Goal: Task Accomplishment & Management: Manage account settings

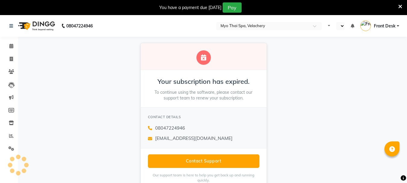
select select "en"
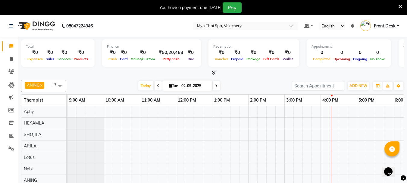
click at [132, 107] on div at bounding box center [338, 151] width 542 height 91
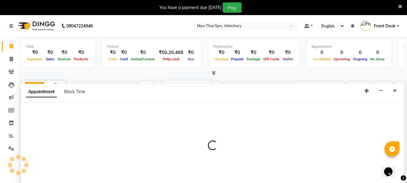
scroll to position [15, 0]
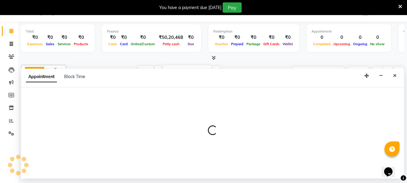
select select "13474"
select select "645"
select select "tentative"
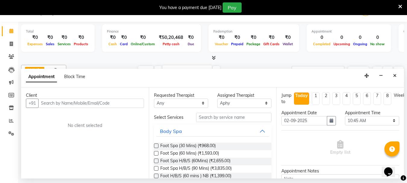
click at [49, 101] on input "text" at bounding box center [91, 102] width 106 height 9
click at [48, 102] on input "text" at bounding box center [91, 102] width 106 height 9
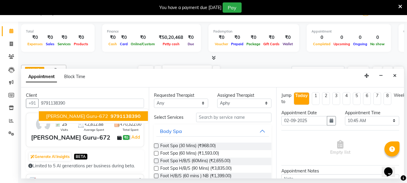
click at [63, 110] on ngb-typeahead-window "Vidhya Guru-672 9791138390" at bounding box center [94, 115] width 110 height 15
click at [61, 116] on span "Vidhya Guru-672" at bounding box center [77, 116] width 62 height 6
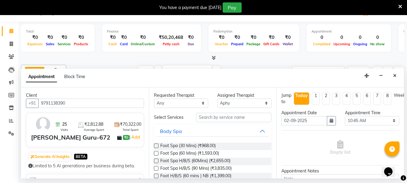
type input "9791138390"
click at [210, 119] on input "text" at bounding box center [233, 117] width 75 height 9
type input "s"
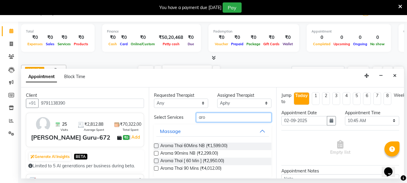
type input "aro"
click at [155, 161] on label at bounding box center [156, 160] width 5 height 5
click at [155, 161] on input "checkbox" at bounding box center [156, 161] width 4 height 4
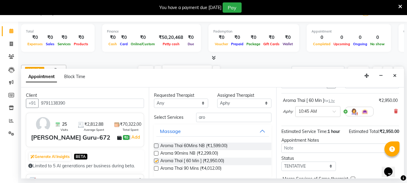
checkbox input "false"
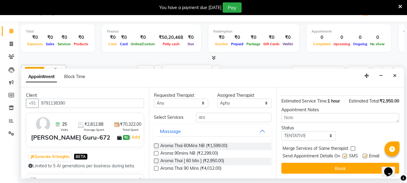
scroll to position [72, 0]
click at [345, 153] on label at bounding box center [344, 155] width 5 height 5
click at [345, 154] on input "checkbox" at bounding box center [344, 156] width 4 height 4
checkbox input "false"
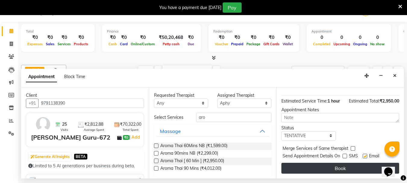
click at [340, 162] on button "Book" at bounding box center [340, 167] width 118 height 11
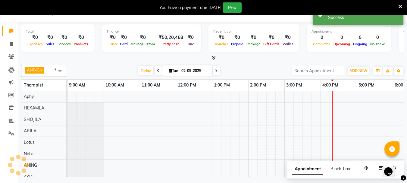
scroll to position [0, 0]
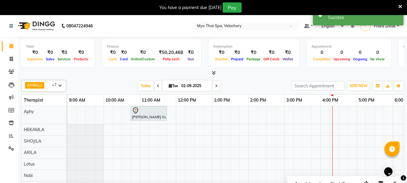
click at [170, 171] on div "Vidhya Guru-672, TK01, 10:45 AM-11:45 AM, Aroma Thai [ 60 Min ]" at bounding box center [338, 155] width 542 height 98
select select "76520"
select select "tentative"
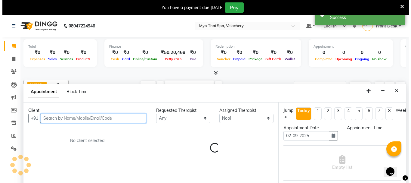
scroll to position [15, 0]
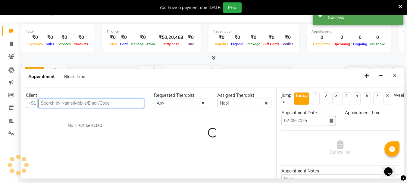
select select "705"
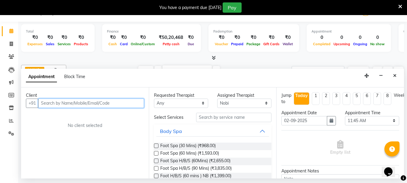
click at [60, 103] on input "text" at bounding box center [91, 102] width 106 height 9
type input "8248964578"
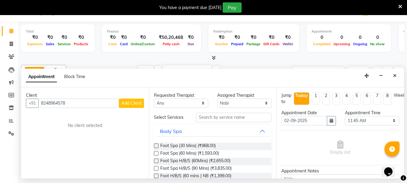
click at [130, 102] on span "Add Client" at bounding box center [131, 102] width 20 height 5
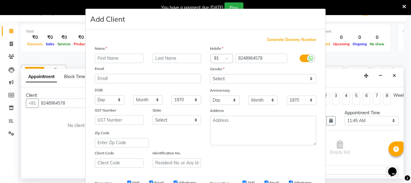
click at [121, 58] on input "text" at bounding box center [119, 58] width 49 height 9
type input "badsha"
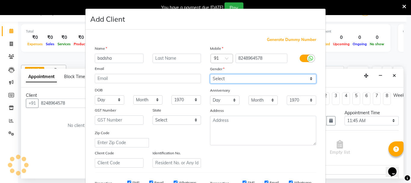
click at [308, 80] on select "Select Male Female Other Prefer Not To Say" at bounding box center [263, 78] width 106 height 9
select select "male"
click at [210, 74] on select "Select Male Female Other Prefer Not To Say" at bounding box center [263, 78] width 106 height 9
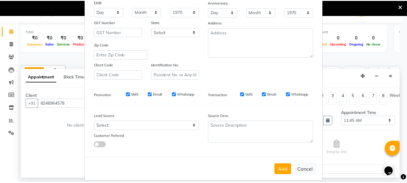
scroll to position [90, 0]
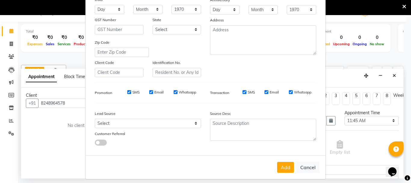
click at [281, 160] on div "Add Cancel" at bounding box center [205, 167] width 240 height 24
click at [281, 164] on button "Add" at bounding box center [285, 167] width 17 height 11
select select
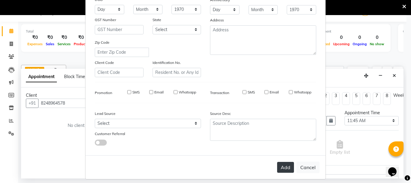
select select
checkbox input "false"
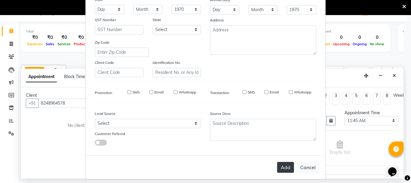
checkbox input "false"
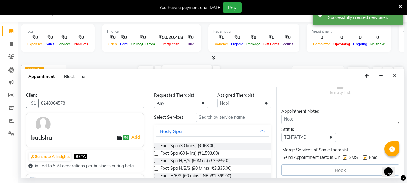
scroll to position [66, 0]
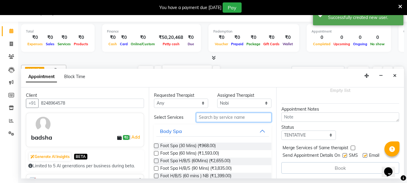
click at [207, 118] on input "text" at bounding box center [233, 117] width 75 height 9
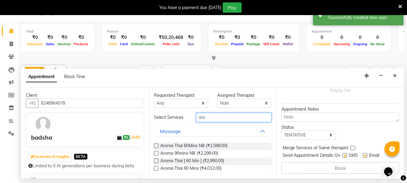
type input "aro"
click at [156, 160] on label at bounding box center [156, 160] width 5 height 5
click at [156, 160] on input "checkbox" at bounding box center [156, 161] width 4 height 4
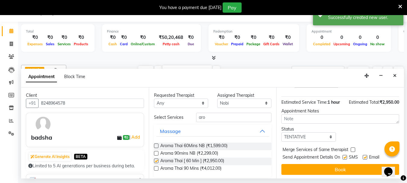
checkbox input "false"
click at [347, 157] on div "SMS" at bounding box center [352, 158] width 20 height 8
click at [344, 157] on label at bounding box center [344, 157] width 5 height 5
click at [344, 157] on input "checkbox" at bounding box center [344, 158] width 4 height 4
checkbox input "false"
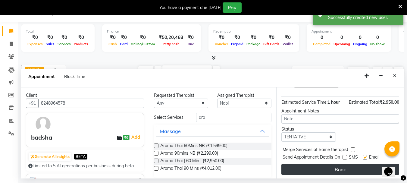
click at [335, 172] on button "Book" at bounding box center [340, 169] width 118 height 11
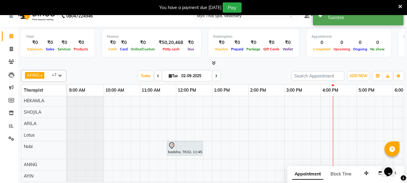
scroll to position [15, 0]
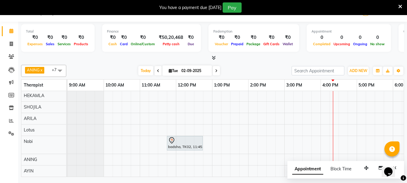
click at [218, 98] on div "Vidhya Guru-672, TK01, 10:45 AM-11:45 AM, Aroma Thai [ 60 Min ] badsha, TK02, 1…" at bounding box center [338, 124] width 542 height 104
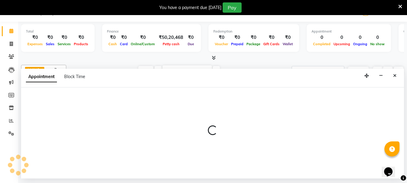
select select "37460"
select select "780"
select select "tentative"
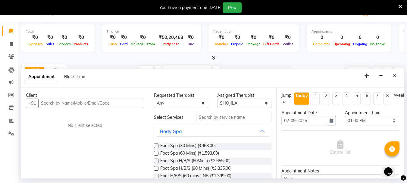
click at [71, 104] on input "text" at bounding box center [91, 102] width 106 height 9
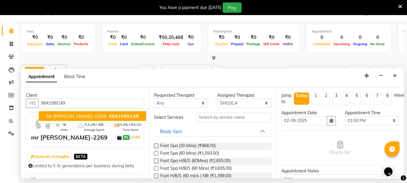
click at [69, 113] on span "mr jinhokim-2269" at bounding box center [76, 116] width 60 height 6
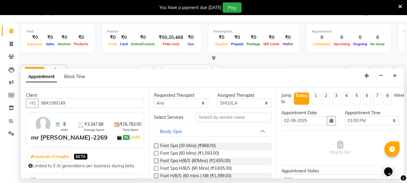
type input "9841099149"
click at [211, 115] on input "text" at bounding box center [233, 117] width 75 height 9
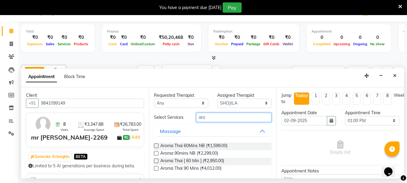
type input "aro"
click at [152, 168] on div "Requested Therapist Any ANING Aphy ARILA AYIN CHONCHON HEKAMLA Lotus Nobi SHOJI…" at bounding box center [213, 132] width 128 height 91
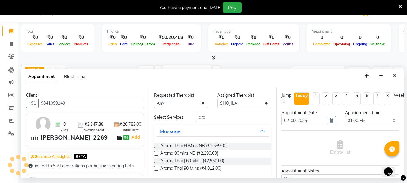
click at [155, 168] on label at bounding box center [156, 168] width 5 height 5
click at [155, 168] on input "checkbox" at bounding box center [156, 169] width 4 height 4
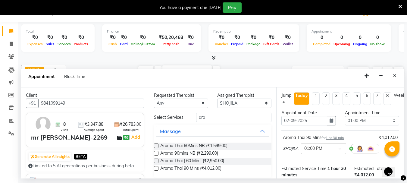
click at [155, 168] on label at bounding box center [156, 168] width 5 height 5
click at [155, 168] on input "checkbox" at bounding box center [156, 169] width 4 height 4
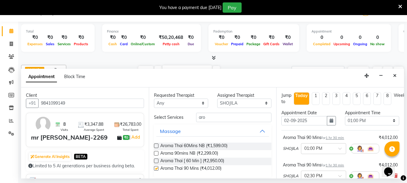
checkbox input "false"
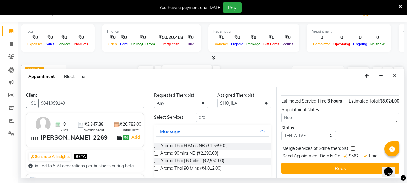
scroll to position [106, 0]
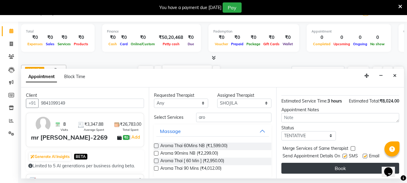
click at [322, 162] on button "Book" at bounding box center [340, 167] width 118 height 11
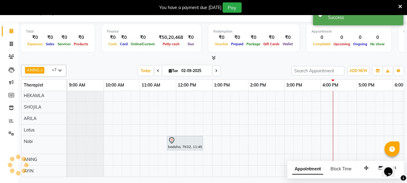
scroll to position [0, 0]
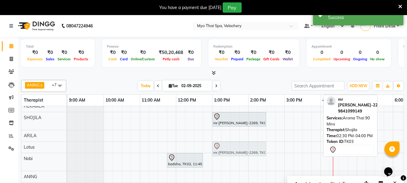
drag, startPoint x: 278, startPoint y: 117, endPoint x: 225, endPoint y: 144, distance: 59.2
click at [225, 144] on tbody "Vidhya Guru-672, TK01, 10:45 AM-11:45 AM, Aroma Thai [ 60 Min ] mr jinhokim-226…" at bounding box center [338, 137] width 542 height 111
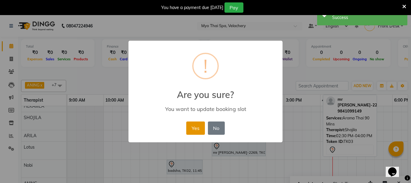
click at [195, 124] on button "Yes" at bounding box center [195, 127] width 18 height 13
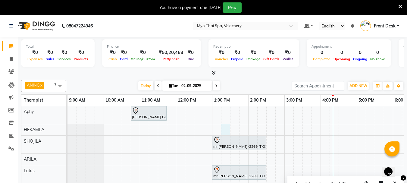
click at [225, 126] on div "Vidhya Guru-672, TK01, 10:45 AM-11:45 AM, Aroma Thai [ 60 Min ] mr jinhokim-226…" at bounding box center [338, 165] width 542 height 118
select select "37459"
select select "795"
select select "tentative"
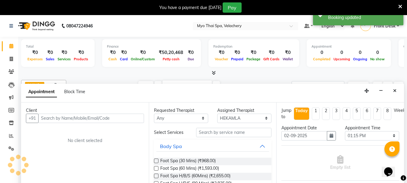
scroll to position [15, 0]
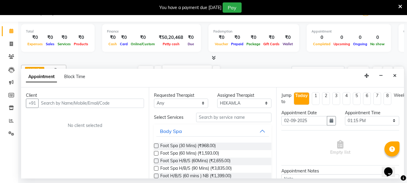
click at [55, 104] on input "text" at bounding box center [91, 102] width 106 height 9
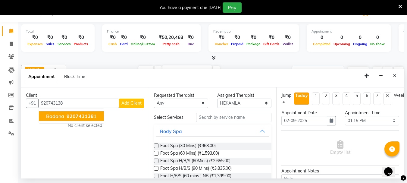
click at [60, 119] on span "badana" at bounding box center [55, 116] width 18 height 6
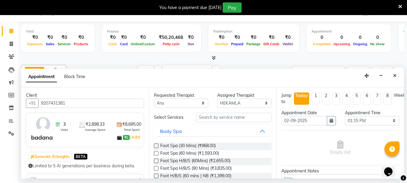
type input "9207431381"
click at [201, 119] on input "text" at bounding box center [233, 117] width 75 height 9
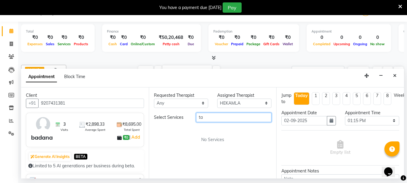
type input "t"
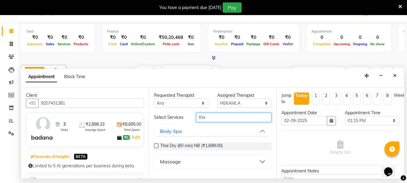
type input "tha"
click at [156, 146] on label at bounding box center [156, 145] width 5 height 5
click at [156, 146] on input "checkbox" at bounding box center [156, 146] width 4 height 4
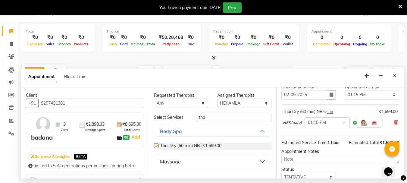
checkbox input "false"
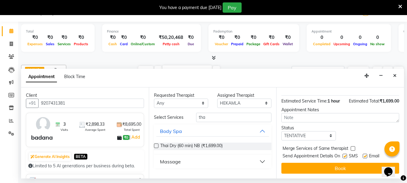
scroll to position [72, 0]
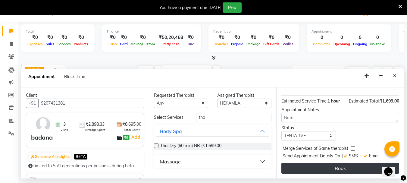
click at [317, 162] on button "Book" at bounding box center [340, 167] width 118 height 11
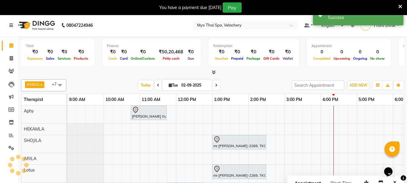
scroll to position [0, 0]
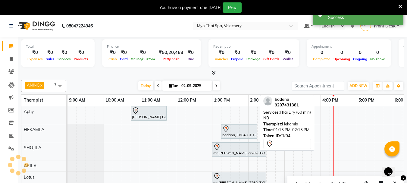
click at [230, 134] on div "badana, TK04, 01:15 PM-02:15 PM, Thai Dry (60 min) NB" at bounding box center [238, 131] width 35 height 13
select select "7"
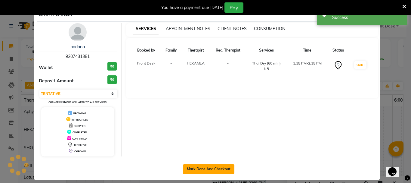
click at [188, 170] on button "Mark Done And Checkout" at bounding box center [208, 169] width 51 height 10
select select "service"
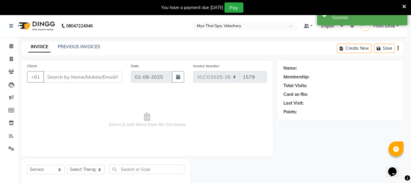
select select "3"
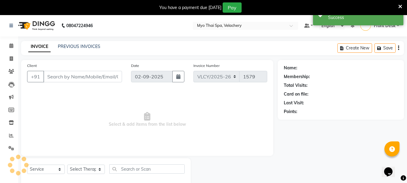
type input "9207431381"
select select "37459"
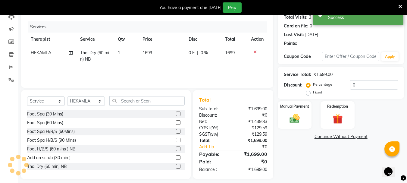
scroll to position [73, 0]
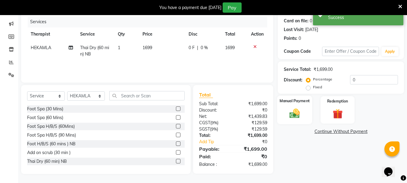
click at [293, 117] on img at bounding box center [294, 113] width 17 height 12
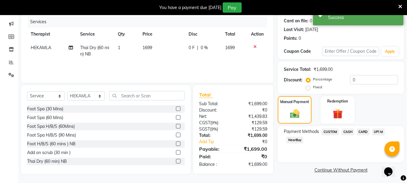
click at [364, 131] on span "CARD" at bounding box center [362, 131] width 13 height 7
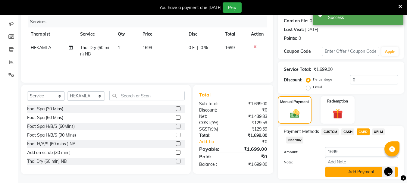
click at [342, 171] on button "Add Payment" at bounding box center [361, 171] width 73 height 9
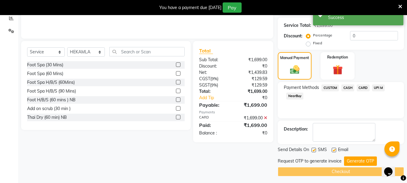
scroll to position [120, 0]
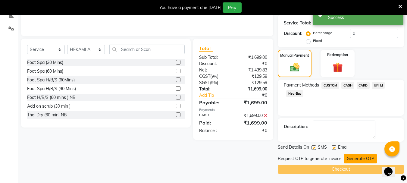
click at [356, 159] on button "Generate OTP" at bounding box center [360, 158] width 33 height 9
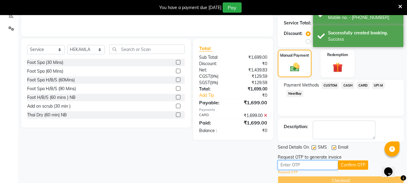
click at [298, 166] on input "text" at bounding box center [307, 164] width 60 height 9
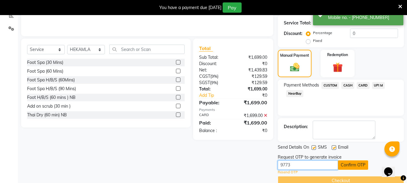
type input "9773"
click at [363, 164] on button "Confirm OTP" at bounding box center [353, 164] width 30 height 9
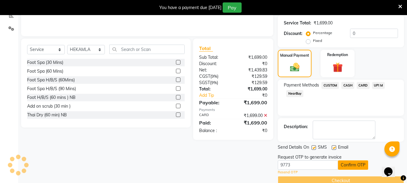
scroll to position [108, 0]
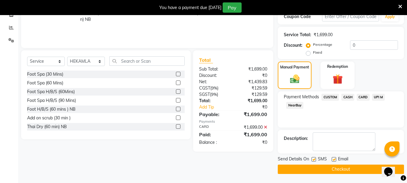
click at [320, 170] on button "Checkout" at bounding box center [340, 168] width 126 height 9
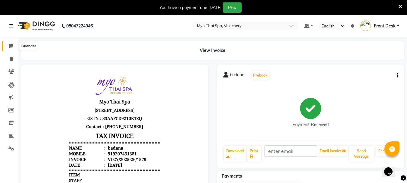
click at [14, 48] on span at bounding box center [11, 46] width 11 height 7
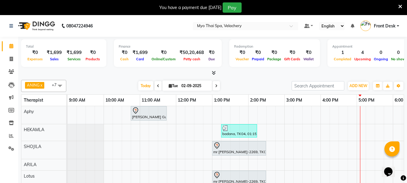
click at [184, 88] on input "02-09-2025" at bounding box center [194, 85] width 30 height 9
select select "9"
select select "2025"
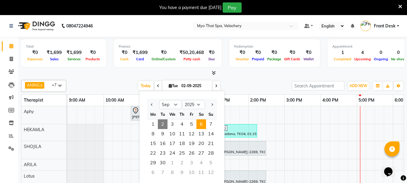
click at [199, 125] on span "6" at bounding box center [201, 124] width 10 height 10
type input "06-09-2025"
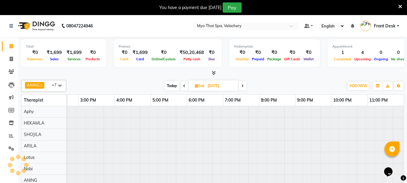
scroll to position [0, 206]
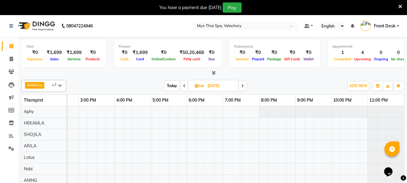
click at [81, 130] on div at bounding box center [133, 151] width 542 height 91
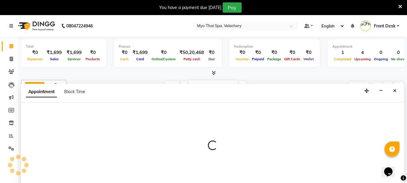
scroll to position [15, 0]
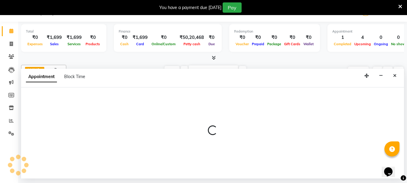
select select "37460"
select select "900"
select select "tentative"
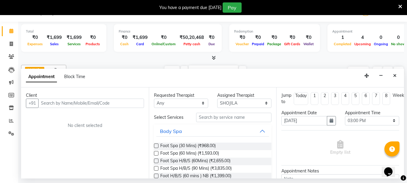
click at [45, 102] on input "text" at bounding box center [91, 102] width 106 height 9
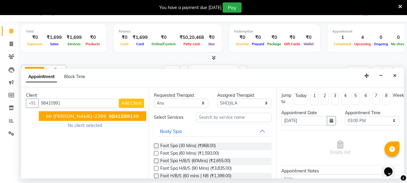
click at [107, 117] on ngb-highlight "98410991 49" at bounding box center [122, 116] width 31 height 6
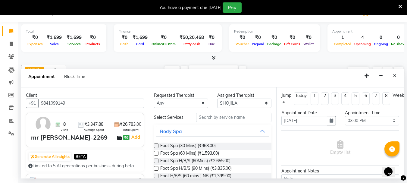
type input "9841099149"
click at [202, 119] on input "text" at bounding box center [233, 117] width 75 height 9
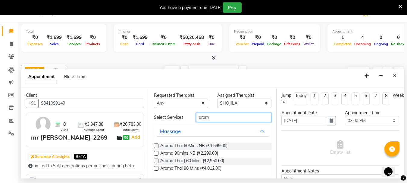
type input "arom"
click at [156, 154] on label at bounding box center [156, 153] width 5 height 5
click at [156, 154] on input "checkbox" at bounding box center [156, 154] width 4 height 4
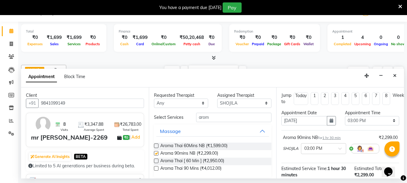
checkbox input "false"
click at [156, 160] on label at bounding box center [156, 160] width 5 height 5
click at [156, 160] on input "checkbox" at bounding box center [156, 161] width 4 height 4
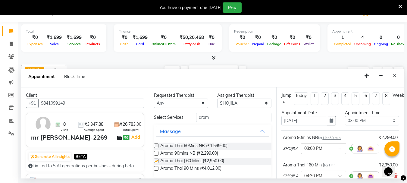
checkbox input "false"
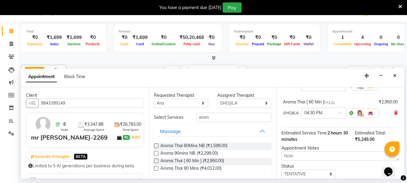
scroll to position [45, 0]
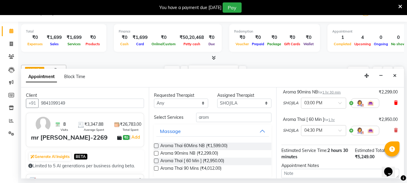
click at [394, 103] on icon at bounding box center [396, 102] width 4 height 4
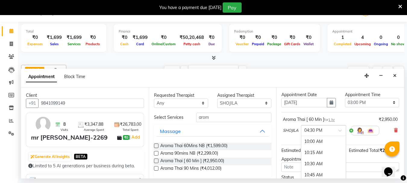
click at [339, 131] on span at bounding box center [342, 132] width 8 height 6
click at [332, 141] on div "04:30 PM" at bounding box center [323, 141] width 45 height 11
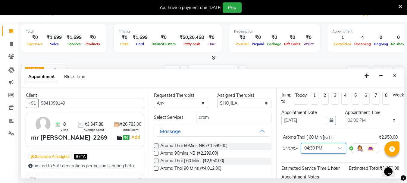
scroll to position [0, 0]
click at [340, 148] on span at bounding box center [342, 150] width 8 height 6
click at [322, 163] on div "03:00 PM" at bounding box center [323, 164] width 45 height 11
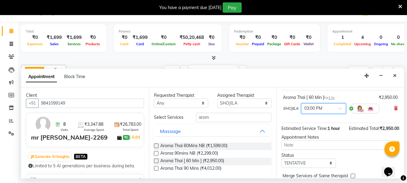
scroll to position [72, 0]
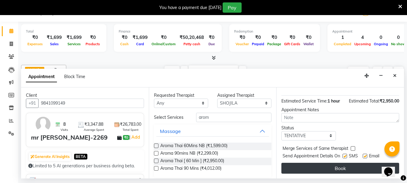
click at [336, 162] on button "Book" at bounding box center [340, 167] width 118 height 11
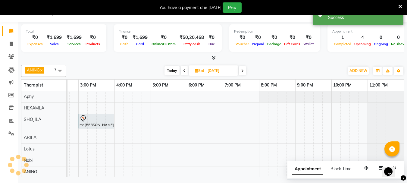
scroll to position [0, 0]
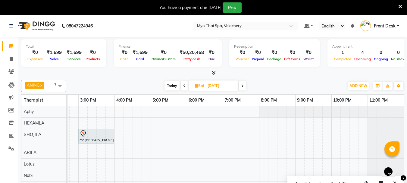
click at [174, 88] on span "Today" at bounding box center [171, 85] width 15 height 9
type input "02-09-2025"
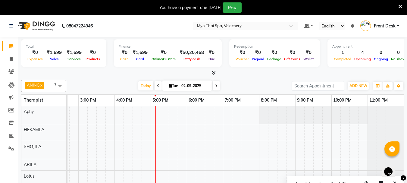
click at [264, 81] on div "ANING x Aphy x ARILA x AYIN x HEKAMLA x SHOJILA x Lotus x Nobi x +7 Select All …" at bounding box center [212, 86] width 382 height 12
click at [142, 84] on span "Today" at bounding box center [145, 85] width 15 height 9
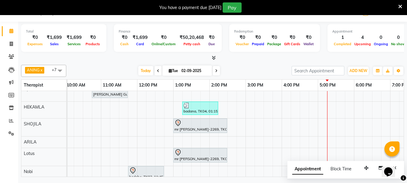
scroll to position [0, 0]
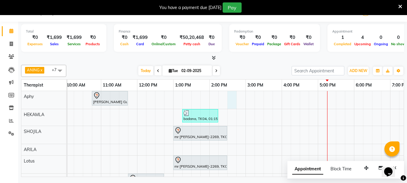
click at [230, 93] on div "Vidhya Guru-672, TK01, 10:45 AM-11:45 AM, Aroma Thai [ 60 Min ] badana, TK04, 0…" at bounding box center [300, 152] width 542 height 123
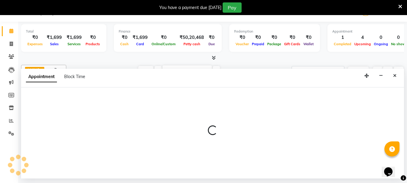
select select "13474"
select select "870"
select select "tentative"
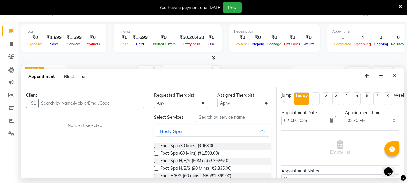
click at [50, 106] on input "text" at bounding box center [91, 102] width 106 height 9
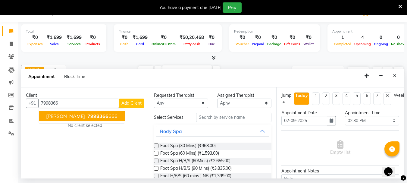
click at [87, 116] on span "7998366" at bounding box center [97, 116] width 21 height 6
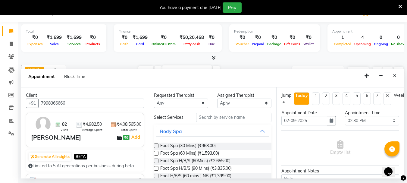
type input "7998366666"
click at [209, 115] on input "text" at bounding box center [233, 117] width 75 height 9
click at [205, 117] on input "text" at bounding box center [233, 117] width 75 height 9
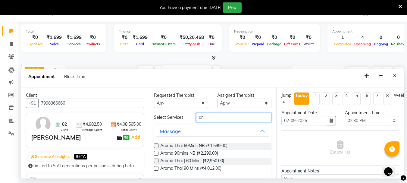
type input "ar"
click at [157, 161] on label at bounding box center [156, 160] width 5 height 5
click at [157, 161] on input "checkbox" at bounding box center [156, 161] width 4 height 4
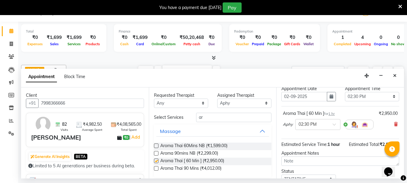
checkbox input "false"
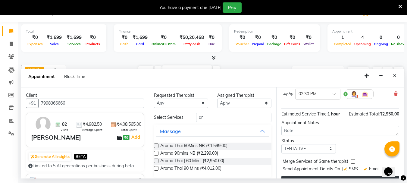
scroll to position [72, 0]
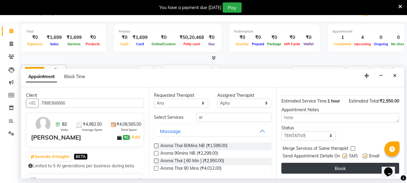
click at [327, 163] on button "Book" at bounding box center [340, 167] width 118 height 11
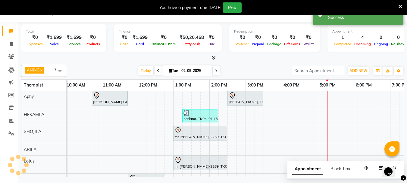
scroll to position [0, 0]
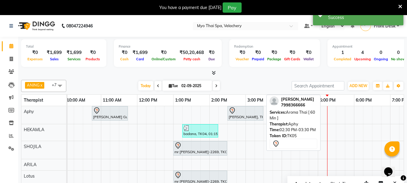
click at [239, 116] on div "jorge, TK05, 02:30 PM-03:30 PM, Aroma Thai [ 60 Min ]" at bounding box center [245, 113] width 35 height 13
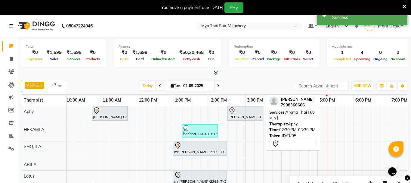
select select "7"
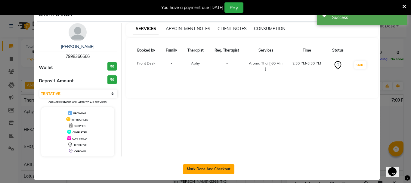
click at [211, 168] on button "Mark Done And Checkout" at bounding box center [208, 169] width 51 height 10
select select "service"
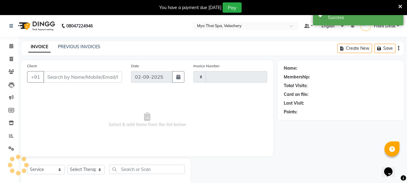
type input "1580"
select select "5554"
type input "7998366666"
select select "13474"
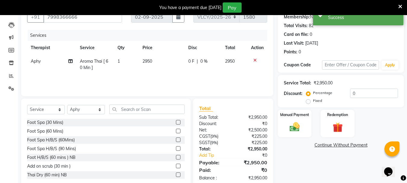
scroll to position [60, 0]
click at [313, 101] on label "Fixed" at bounding box center [317, 99] width 9 height 5
click at [307, 101] on input "Fixed" at bounding box center [309, 100] width 4 height 4
radio input "true"
click at [362, 91] on input "0" at bounding box center [374, 92] width 48 height 9
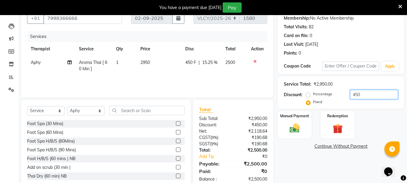
scroll to position [73, 0]
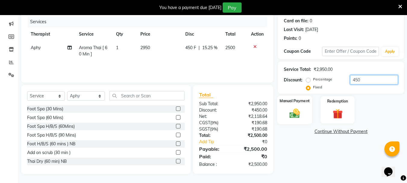
type input "450"
click at [289, 107] on img at bounding box center [294, 113] width 17 height 12
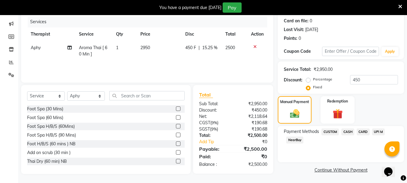
click at [365, 132] on span "CARD" at bounding box center [362, 131] width 13 height 7
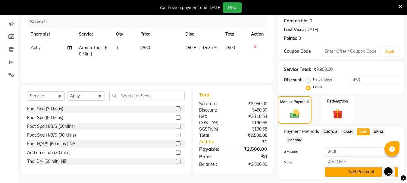
click at [345, 170] on button "Add Payment" at bounding box center [361, 171] width 73 height 9
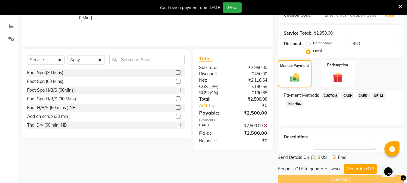
scroll to position [120, 0]
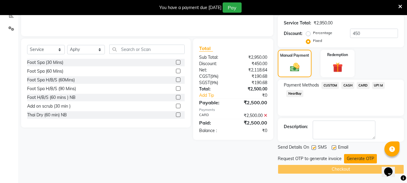
click at [355, 159] on button "Generate OTP" at bounding box center [360, 158] width 33 height 9
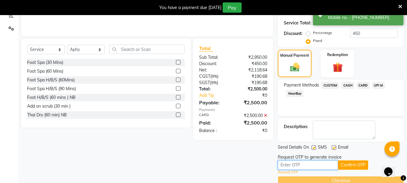
click at [302, 164] on input "text" at bounding box center [307, 164] width 60 height 9
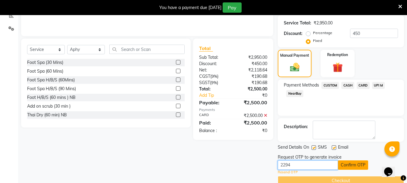
type input "2294"
click at [355, 165] on button "Confirm OTP" at bounding box center [353, 164] width 30 height 9
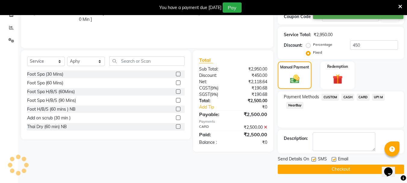
scroll to position [108, 0]
click at [324, 168] on button "Checkout" at bounding box center [340, 168] width 126 height 9
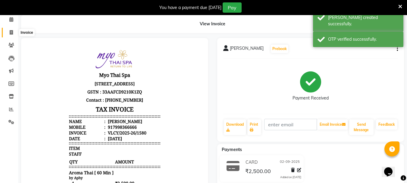
scroll to position [30, 0]
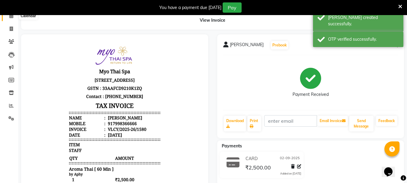
click at [13, 18] on icon at bounding box center [11, 16] width 4 height 5
